Goal: Navigation & Orientation: Find specific page/section

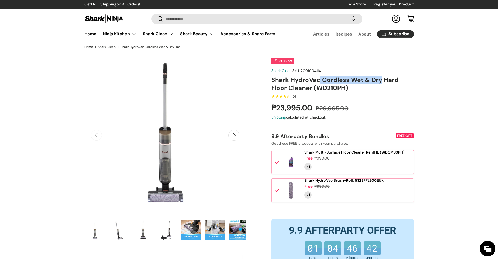
drag, startPoint x: 324, startPoint y: 79, endPoint x: 380, endPoint y: 79, distance: 55.4
click at [380, 79] on h1 "Shark HydroVac Cordless Wet & Dry Hard Floor Cleaner (WD210PH)" at bounding box center [342, 84] width 142 height 16
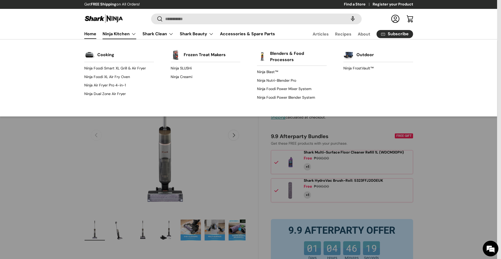
click at [92, 34] on link "Home" at bounding box center [90, 34] width 12 height 10
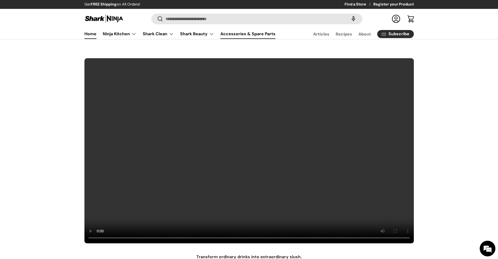
click at [246, 35] on link "Accessories & Spare Parts" at bounding box center [247, 34] width 55 height 10
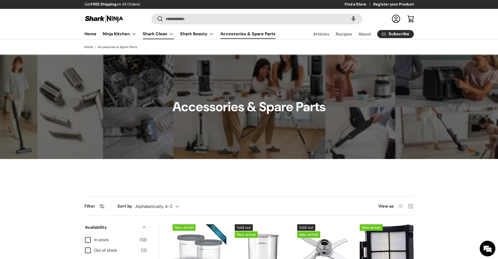
click at [151, 35] on link "Shark Clean" at bounding box center [158, 34] width 31 height 10
